Goal: Obtain resource: Obtain resource

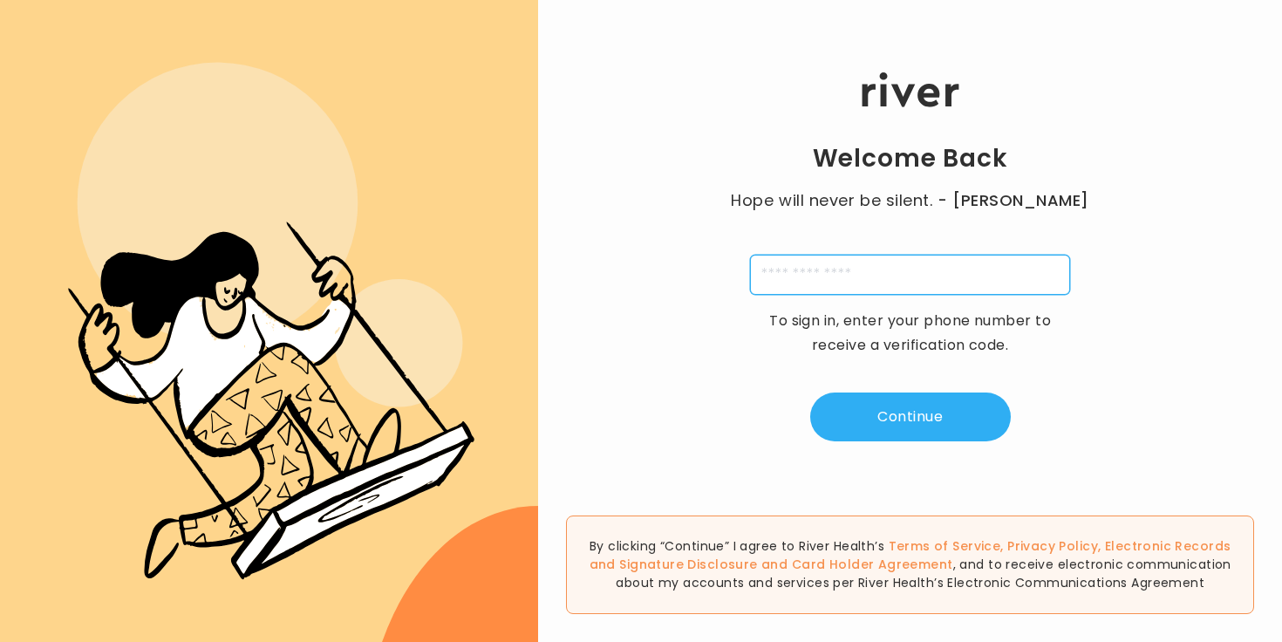
click at [922, 267] on input "tel" at bounding box center [910, 275] width 320 height 40
type input "**********"
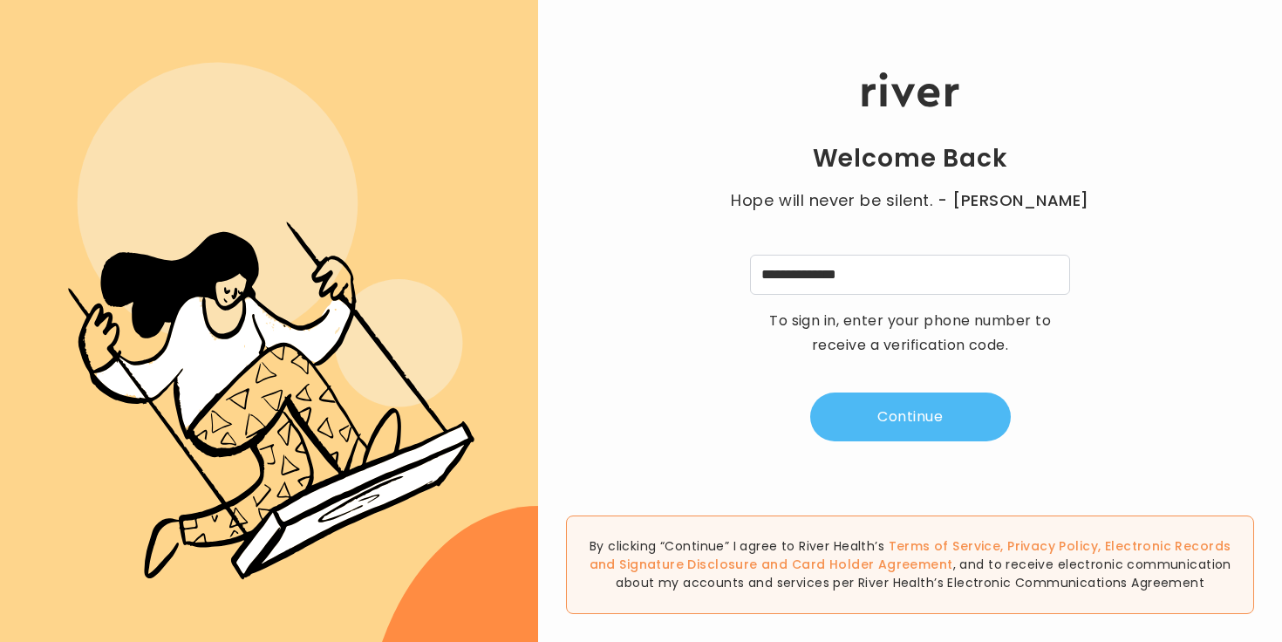
click at [881, 399] on button "Continue" at bounding box center [910, 416] width 201 height 49
type input "*"
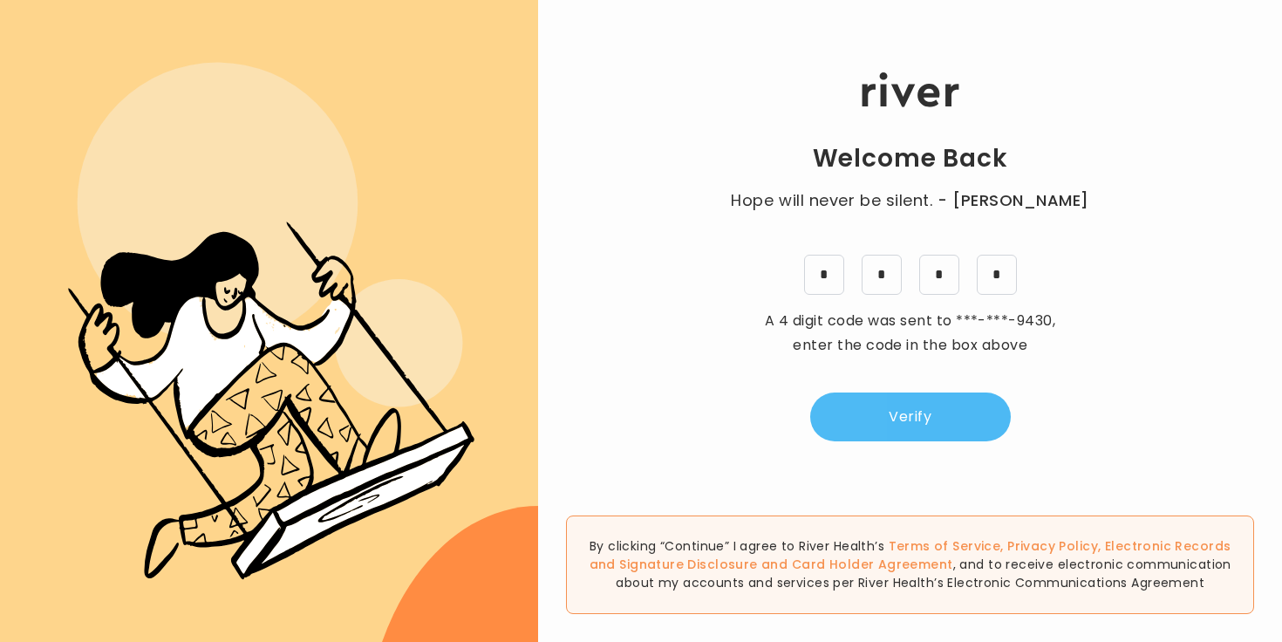
click at [916, 419] on button "Verify" at bounding box center [910, 416] width 201 height 49
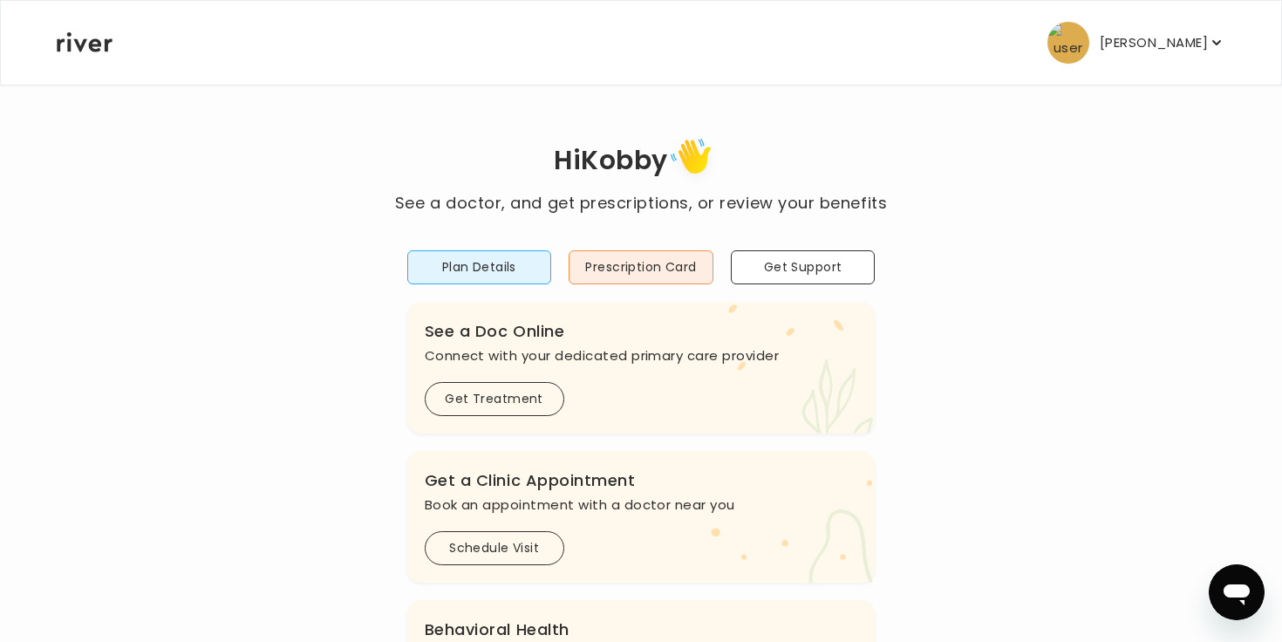
click at [1147, 51] on p "[PERSON_NAME]" at bounding box center [1154, 43] width 108 height 24
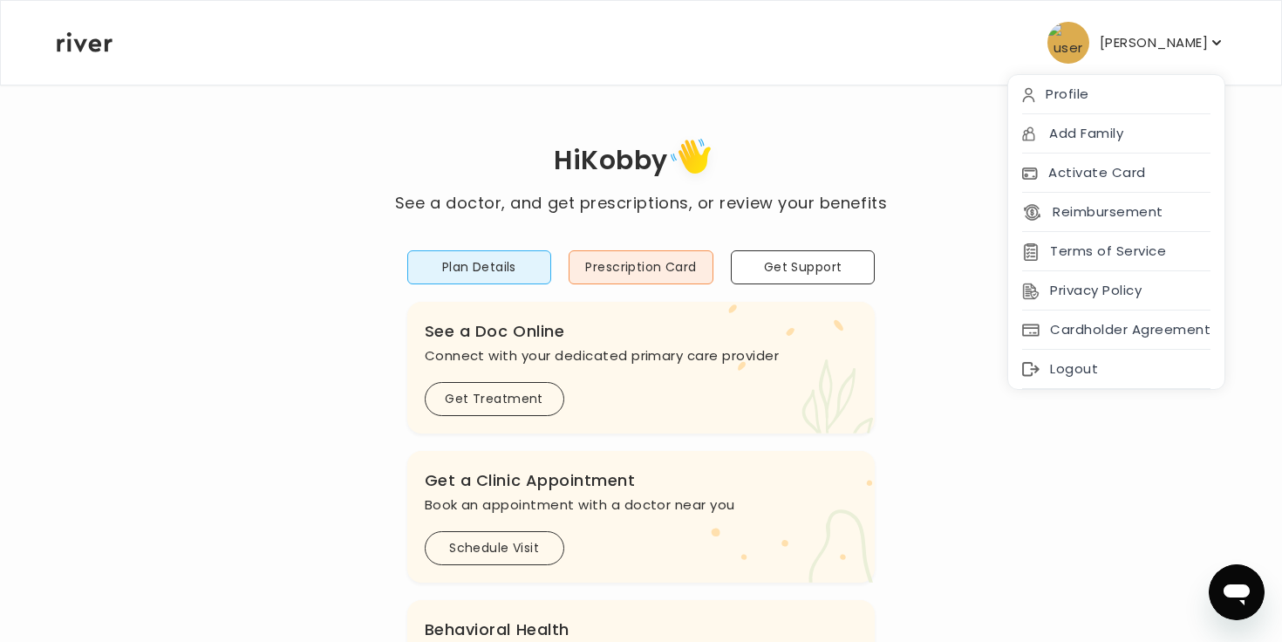
click at [909, 160] on div "Hi Kobby See a doctor, and get prescriptions, or review your benefits Plan Deta…" at bounding box center [641, 581] width 1170 height 897
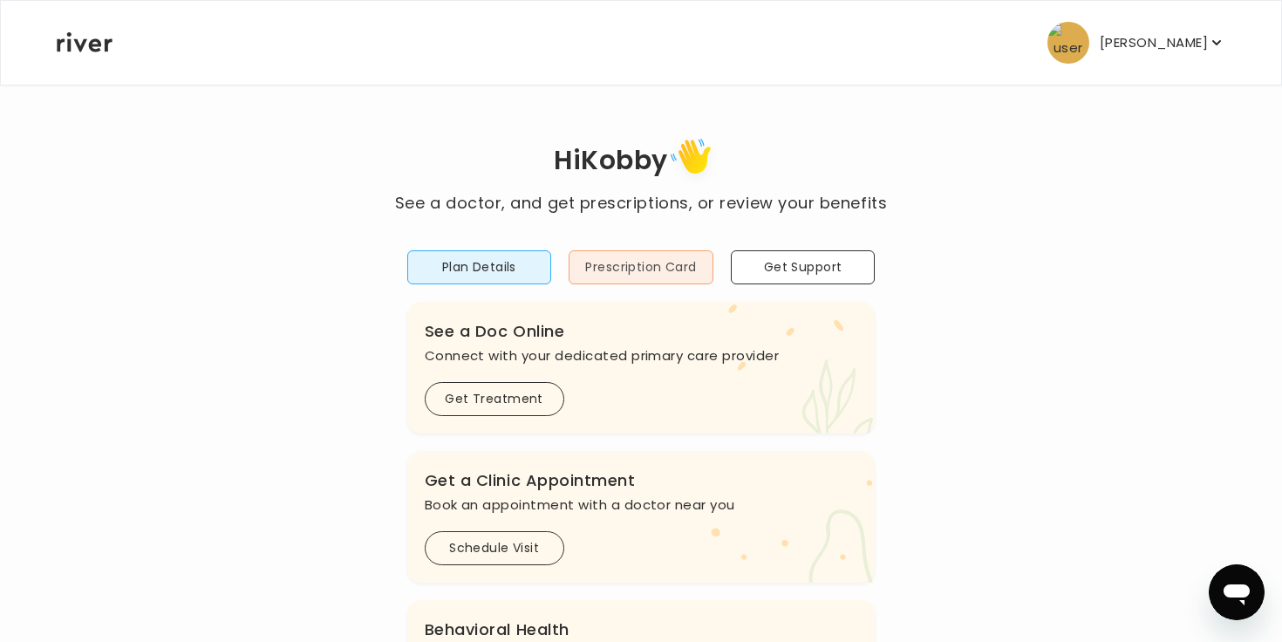
click at [687, 259] on button "Prescription Card" at bounding box center [641, 267] width 145 height 34
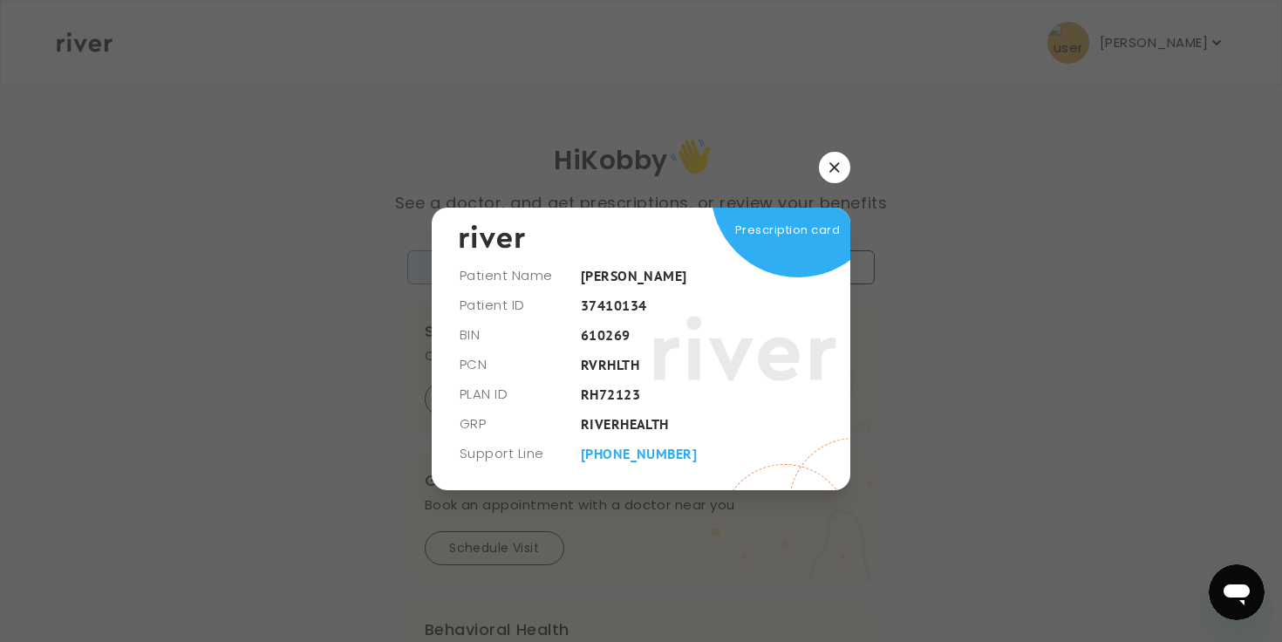
click at [842, 161] on button "button" at bounding box center [834, 167] width 31 height 31
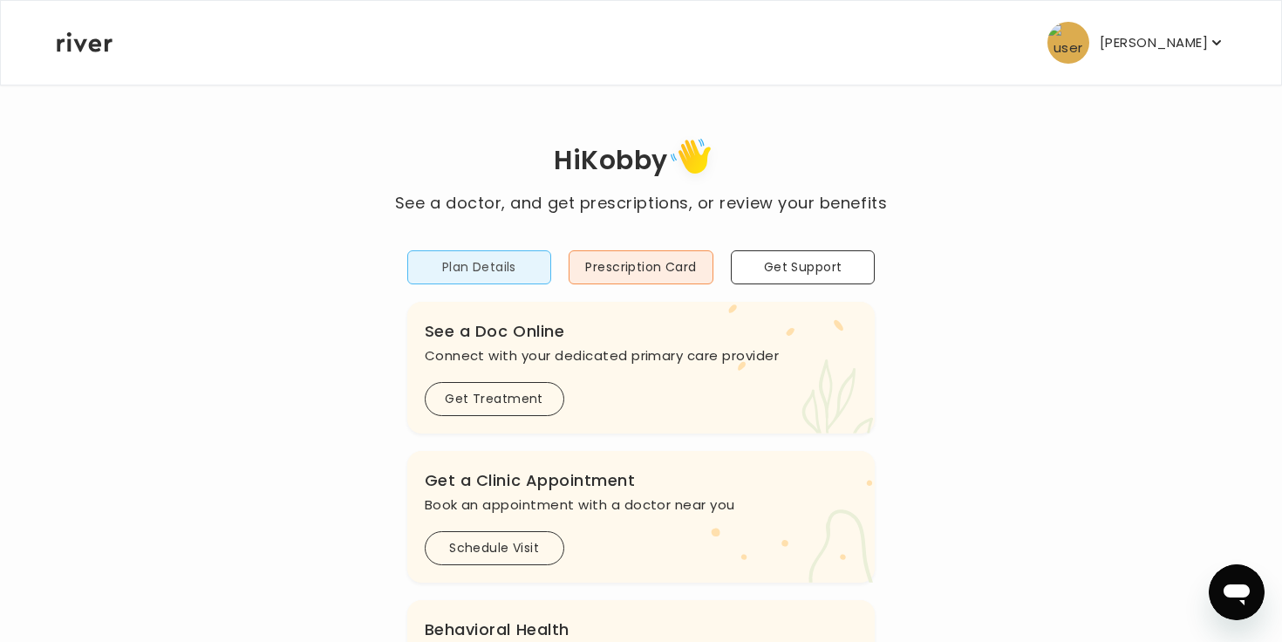
click at [514, 263] on button "Plan Details" at bounding box center [479, 267] width 145 height 34
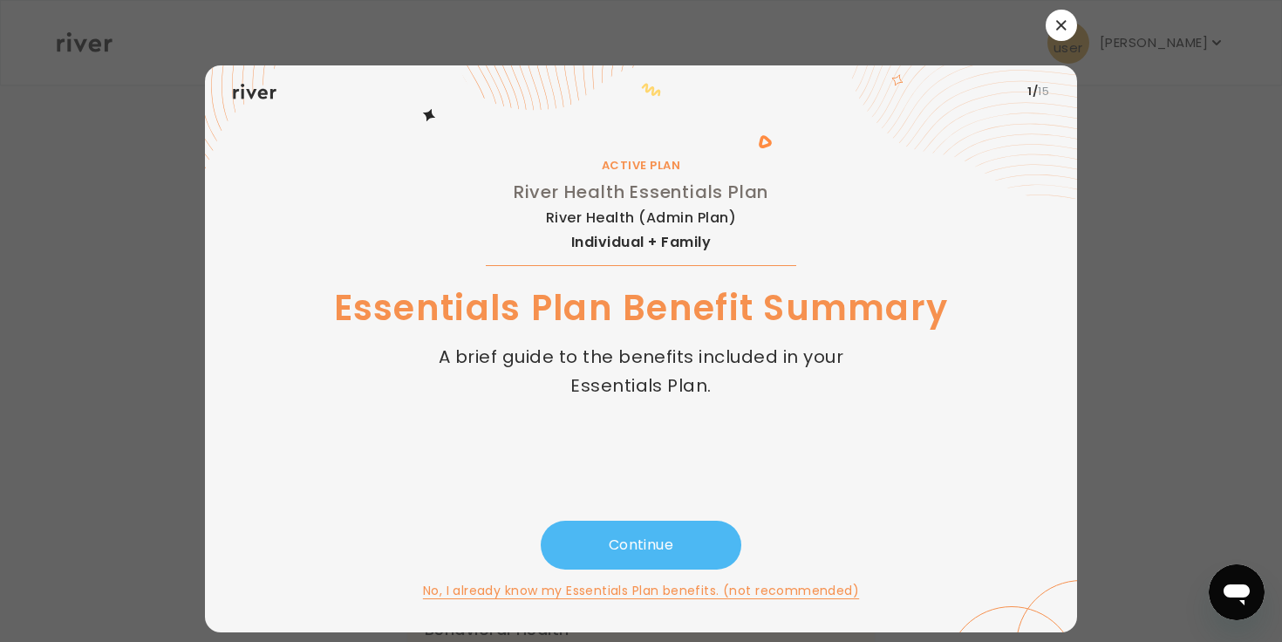
click at [652, 534] on button "Continue" at bounding box center [641, 545] width 201 height 49
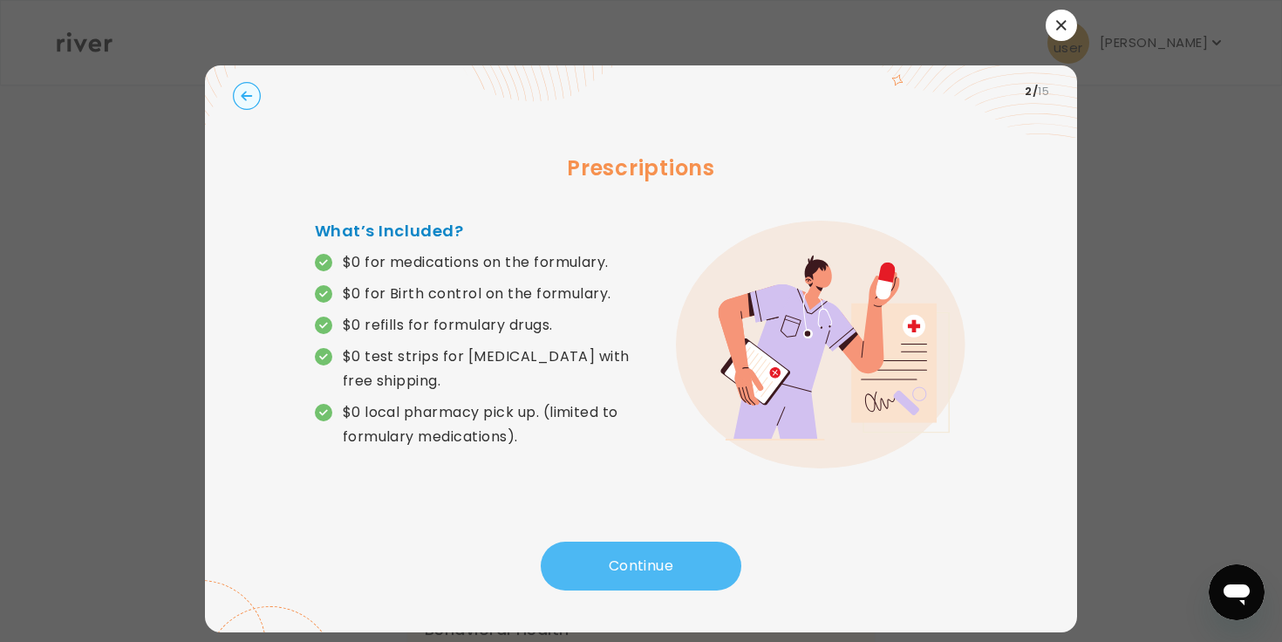
click at [654, 545] on button "Continue" at bounding box center [641, 566] width 201 height 49
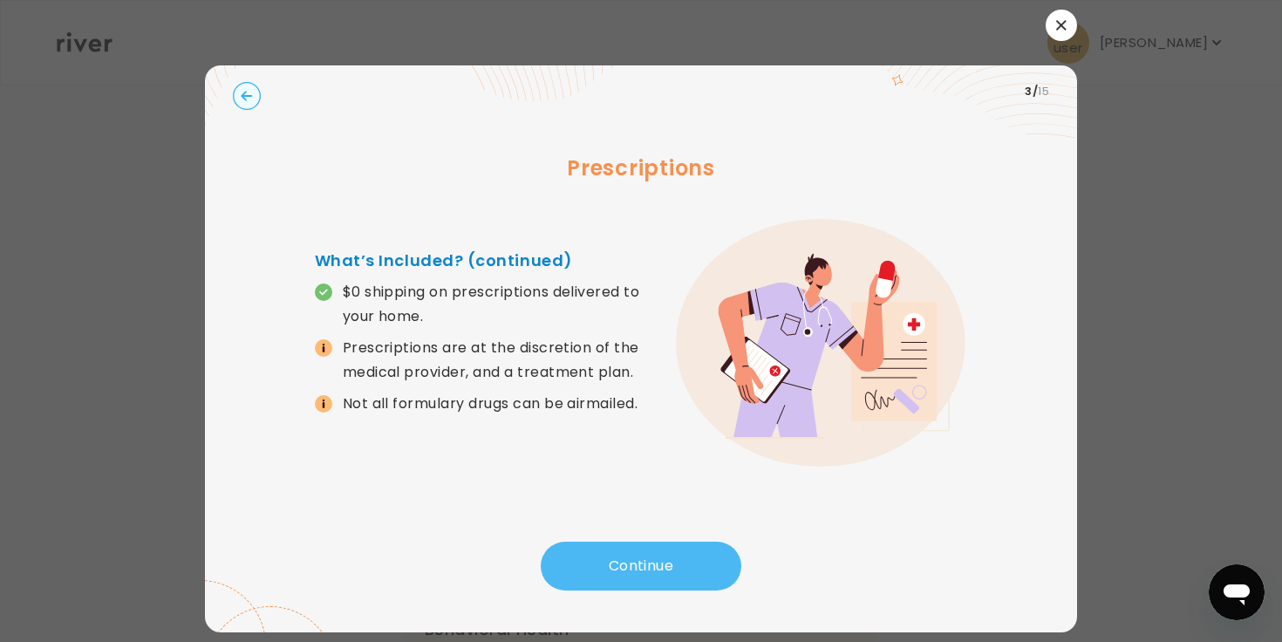
click at [654, 545] on button "Continue" at bounding box center [641, 566] width 201 height 49
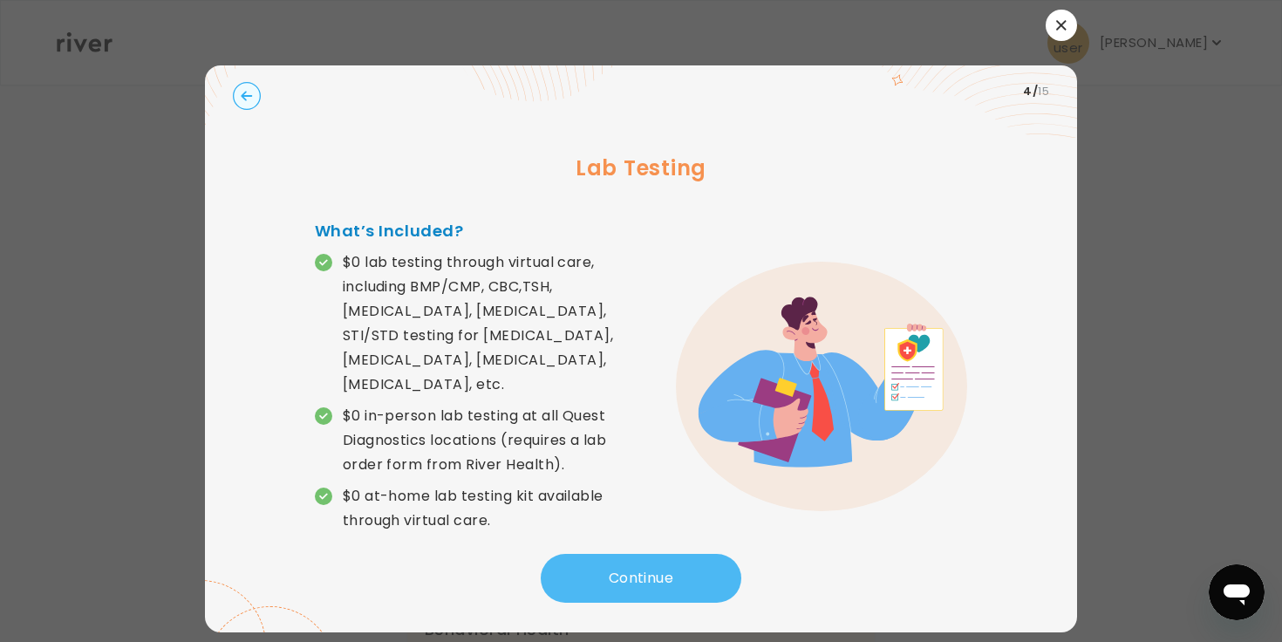
click at [654, 554] on button "Continue" at bounding box center [641, 578] width 201 height 49
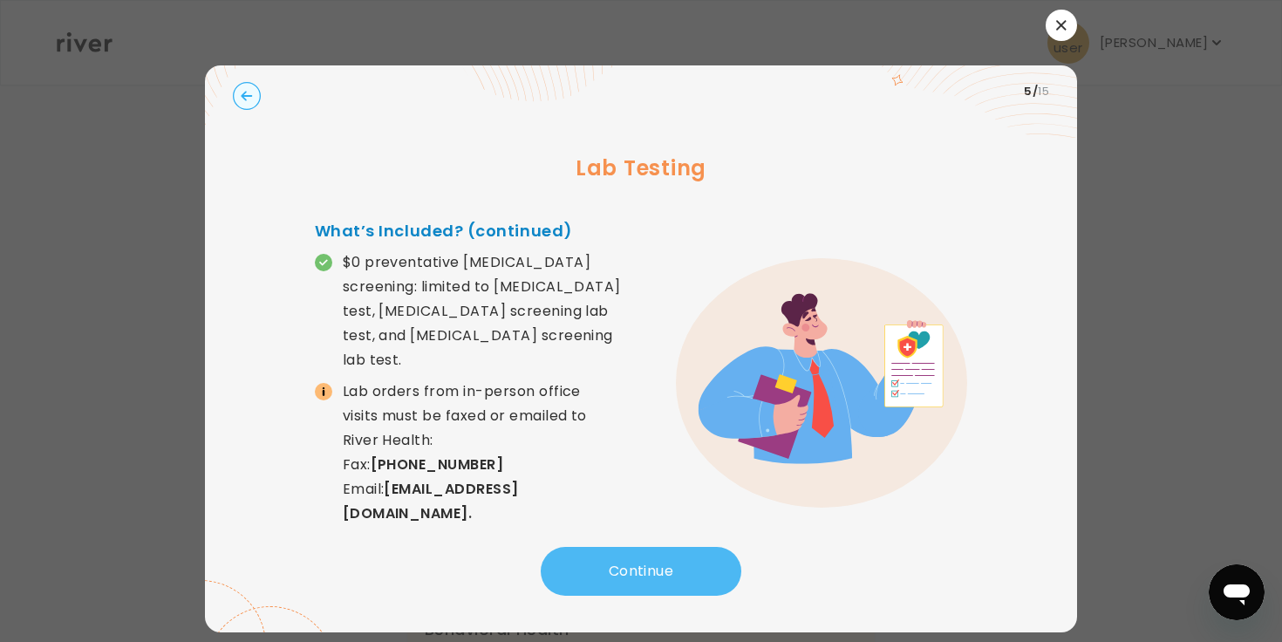
click at [654, 547] on button "Continue" at bounding box center [641, 571] width 201 height 49
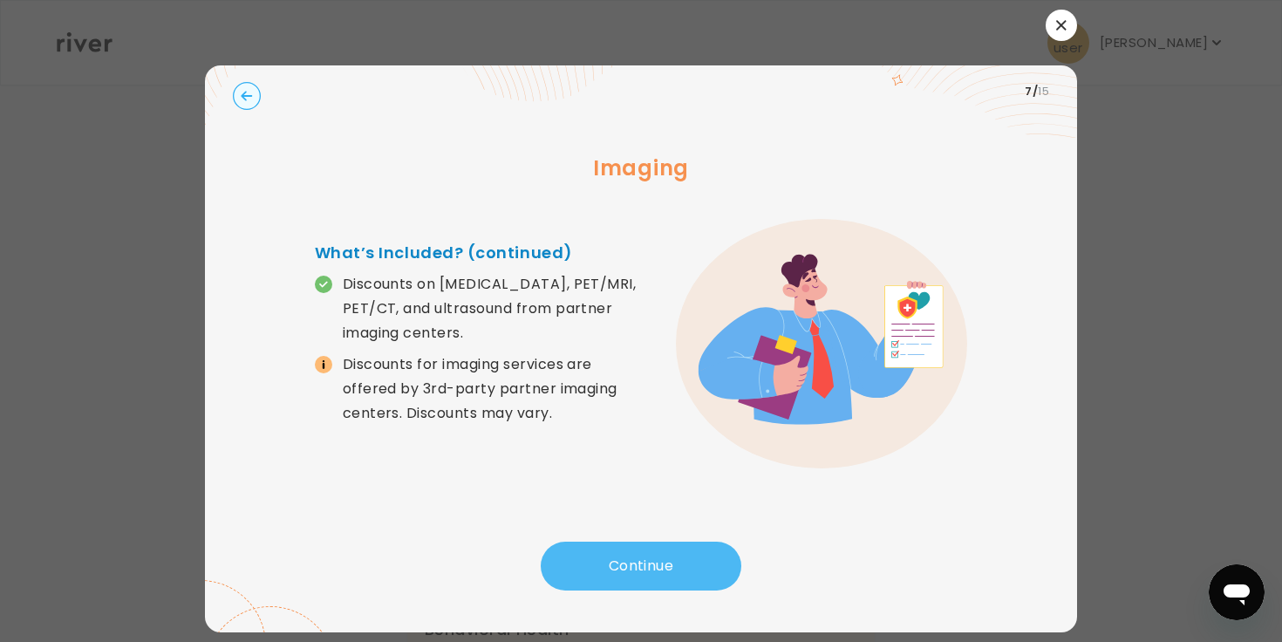
click at [654, 545] on button "Continue" at bounding box center [641, 566] width 201 height 49
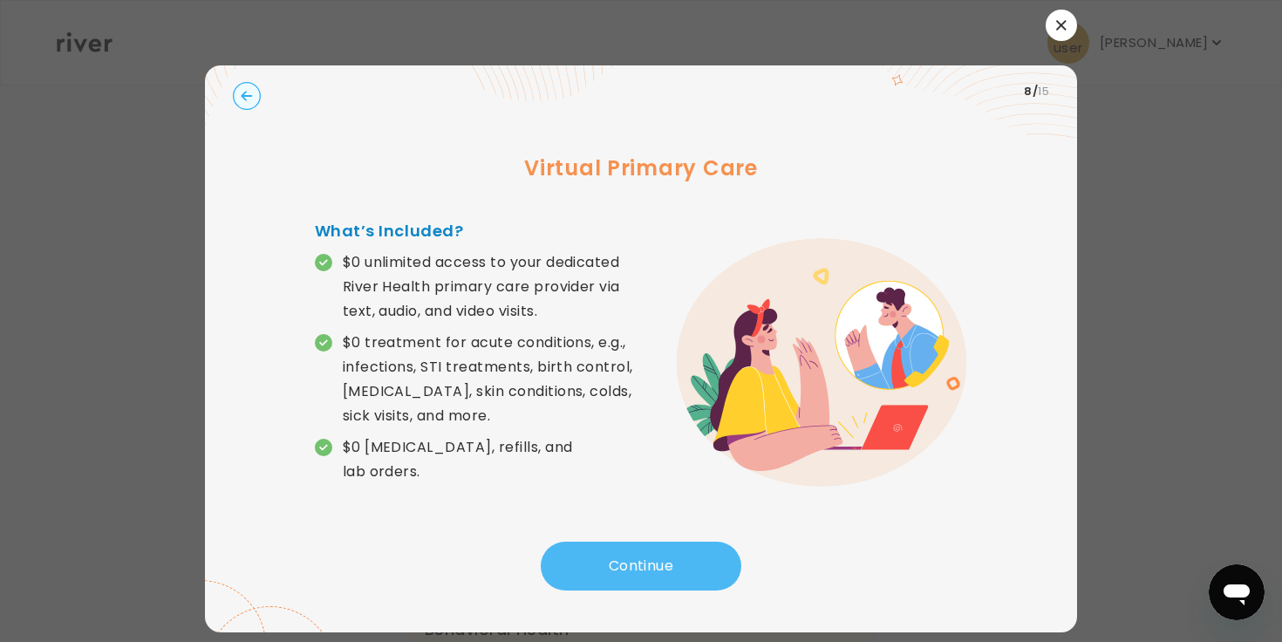
click at [654, 545] on button "Continue" at bounding box center [641, 566] width 201 height 49
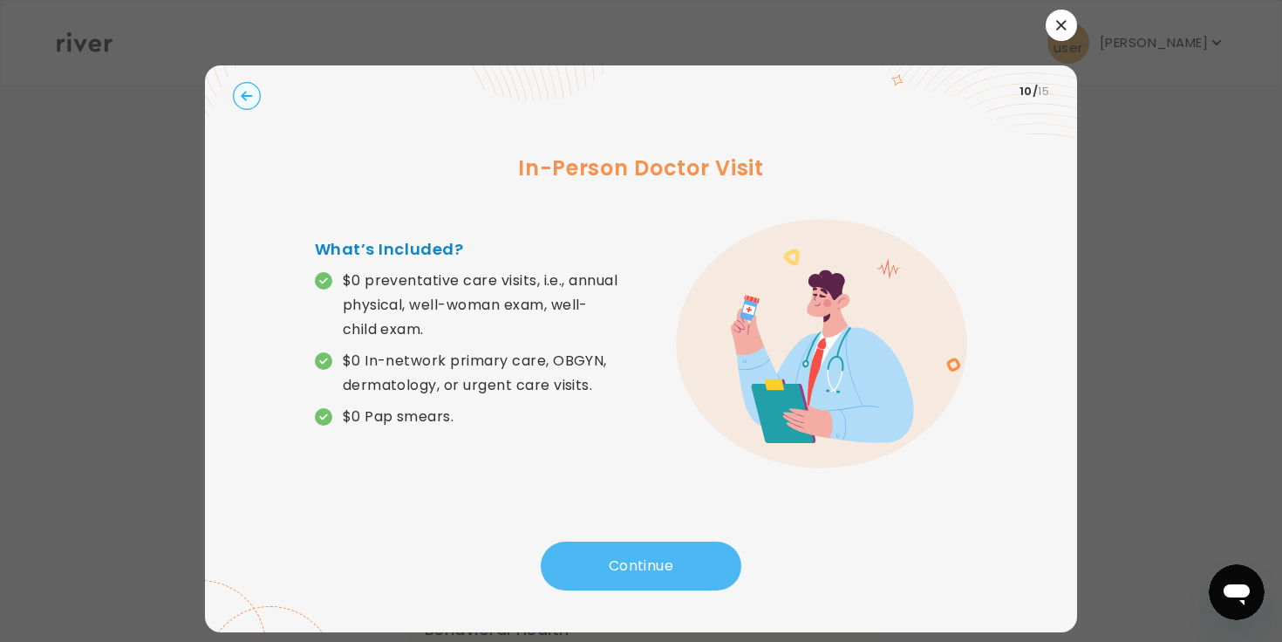
click at [654, 545] on button "Continue" at bounding box center [641, 566] width 201 height 49
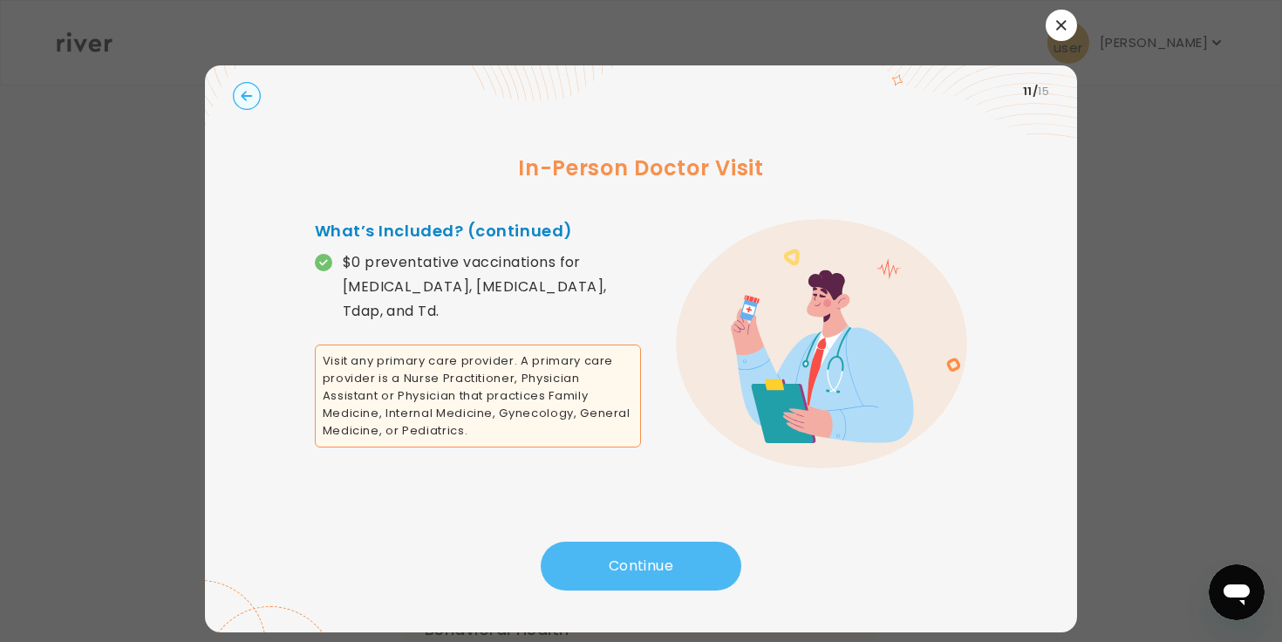
click at [654, 545] on button "Continue" at bounding box center [641, 566] width 201 height 49
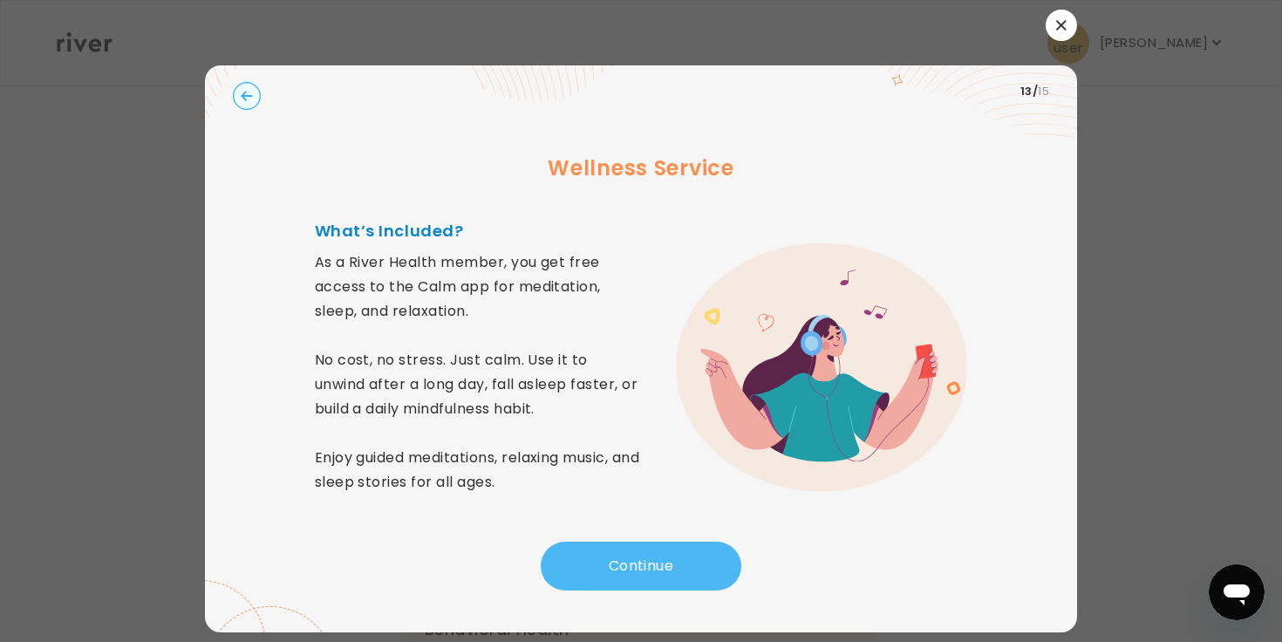
click at [654, 545] on button "Continue" at bounding box center [641, 566] width 201 height 49
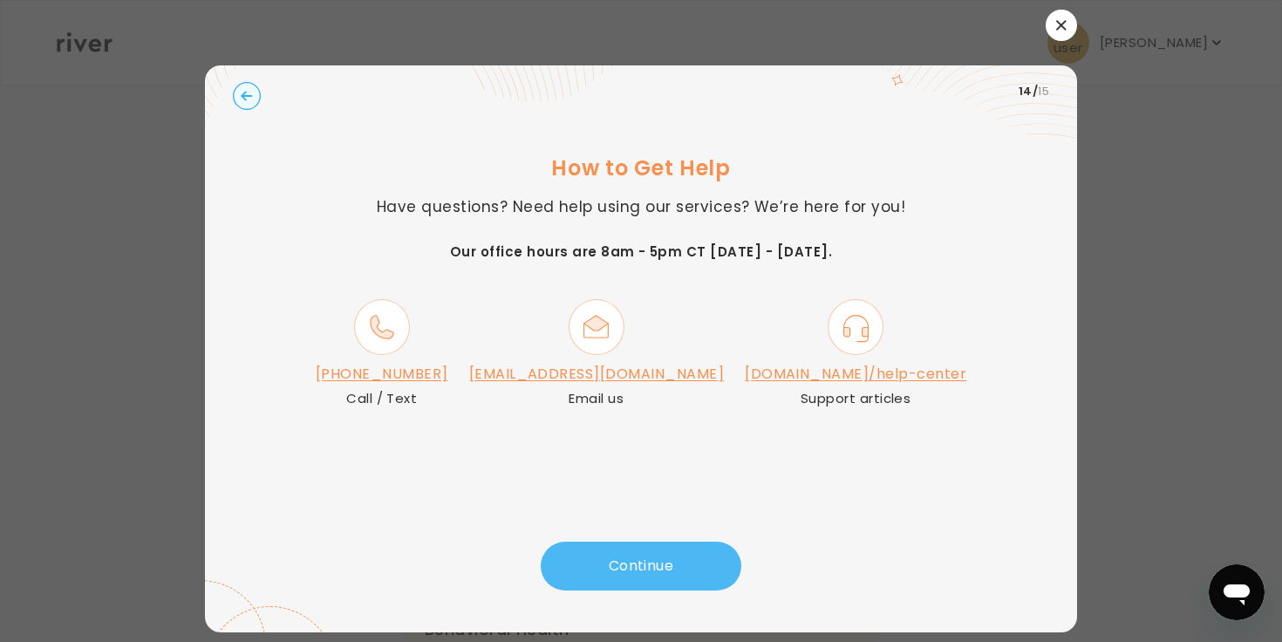
click at [654, 545] on button "Continue" at bounding box center [641, 566] width 201 height 49
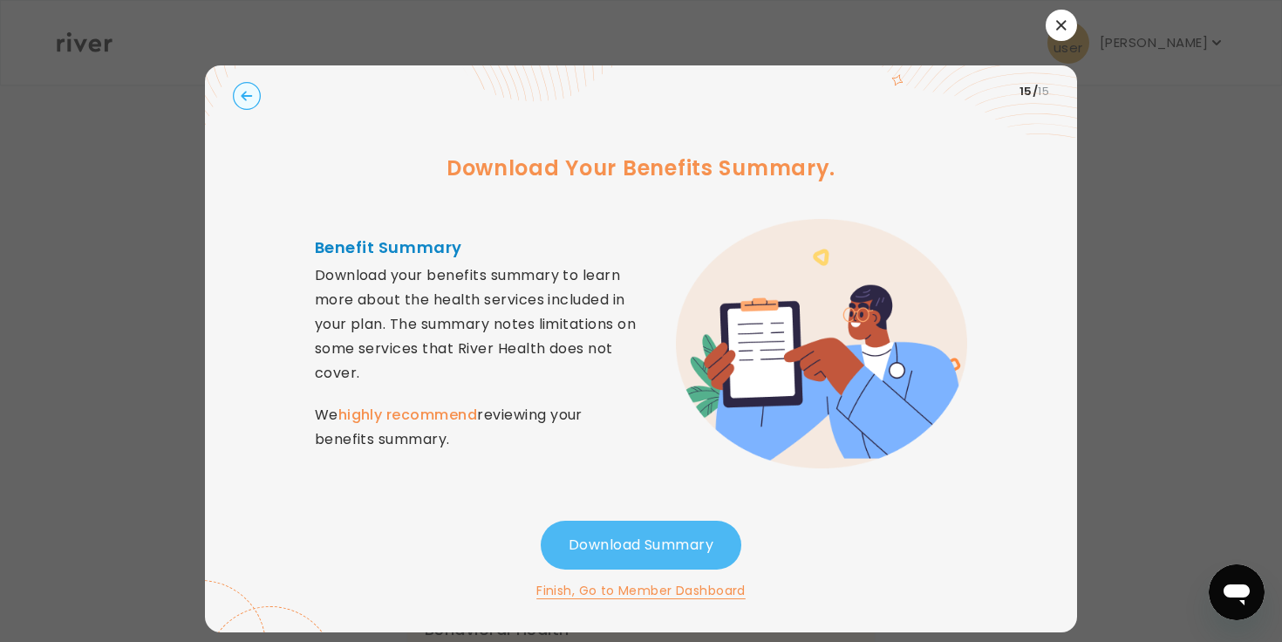
click at [641, 553] on button "Download Summary" at bounding box center [641, 545] width 201 height 49
